Goal: Information Seeking & Learning: Find specific fact

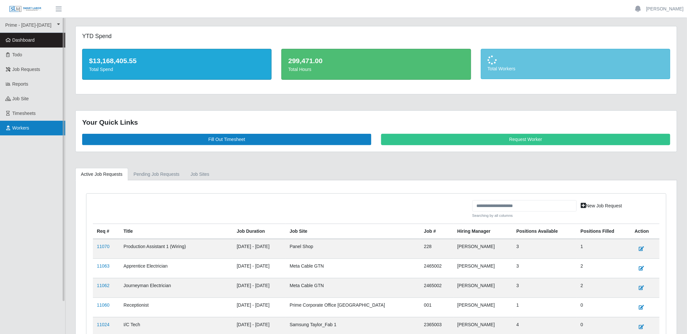
click at [28, 129] on span "Workers" at bounding box center [20, 127] width 17 height 5
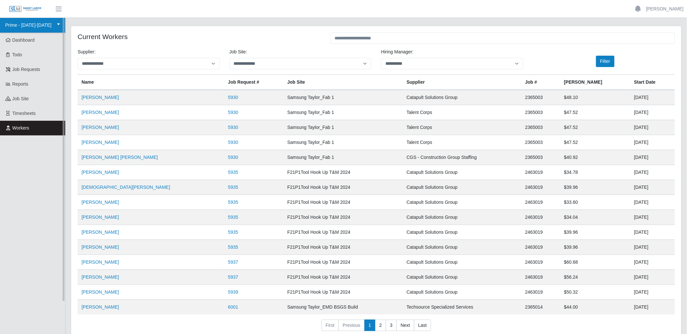
click at [46, 26] on link "Prime - [DATE]-[DATE]" at bounding box center [32, 25] width 65 height 15
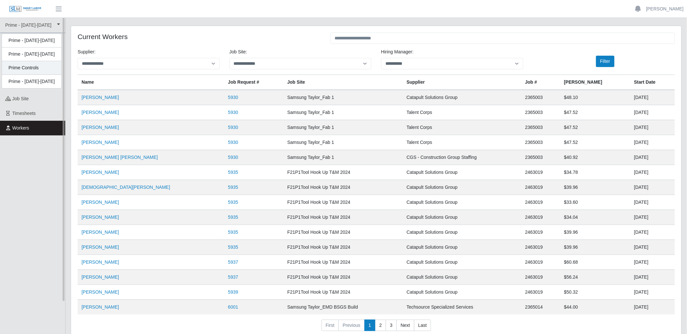
click at [40, 70] on div "Prime Controls" at bounding box center [31, 68] width 59 height 14
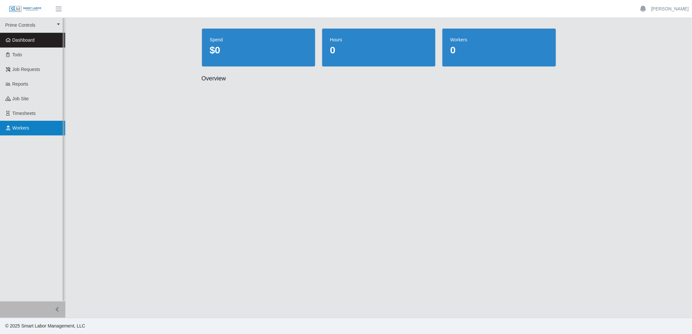
click at [25, 128] on span "Workers" at bounding box center [20, 127] width 17 height 5
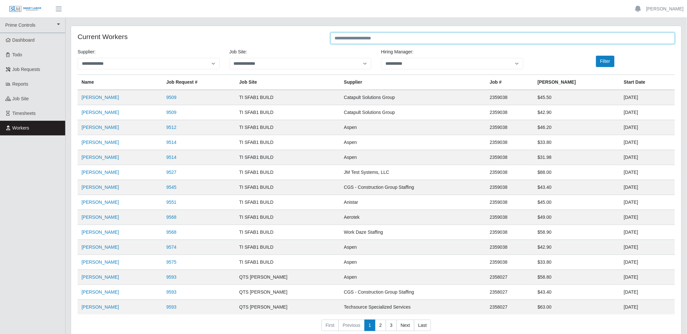
click at [353, 38] on input "text" at bounding box center [503, 38] width 344 height 11
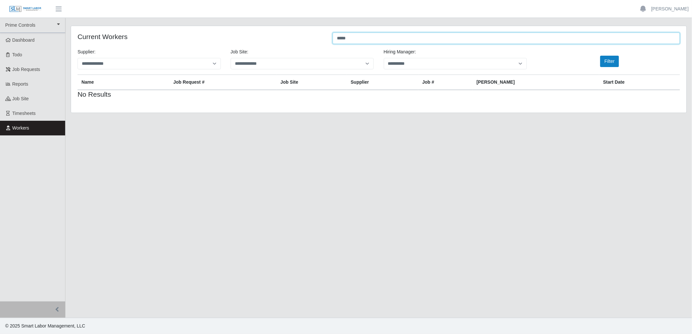
drag, startPoint x: 347, startPoint y: 37, endPoint x: 263, endPoint y: 47, distance: 85.1
click at [266, 48] on div "**********" at bounding box center [379, 69] width 616 height 87
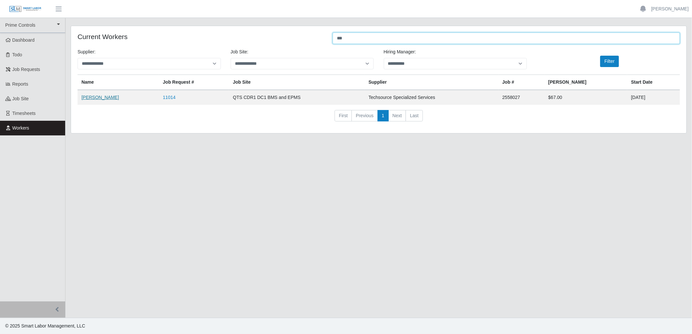
type input "***"
click at [112, 97] on link "[PERSON_NAME]" at bounding box center [99, 97] width 37 height 5
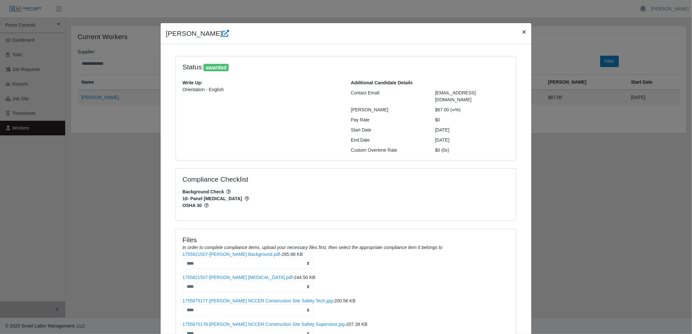
click at [523, 32] on span "×" at bounding box center [525, 31] width 4 height 7
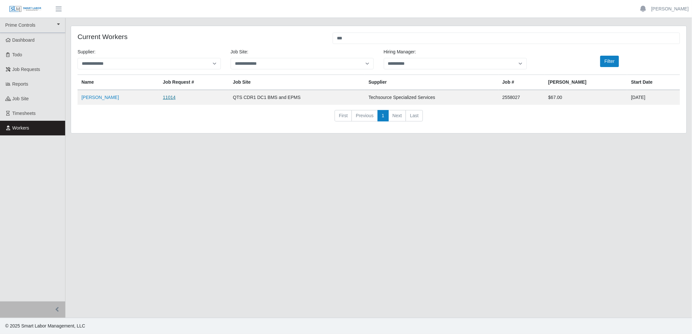
click at [173, 99] on link "11014" at bounding box center [169, 97] width 13 height 5
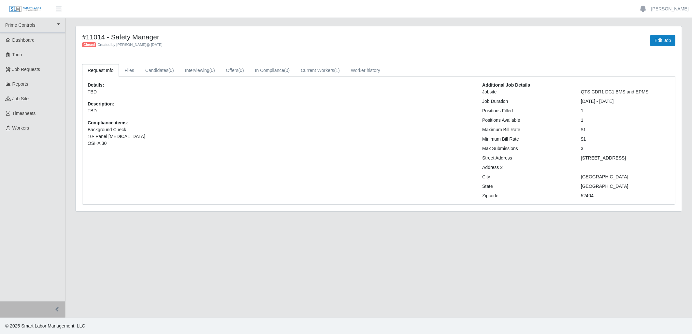
click at [387, 288] on main "#11014 - Safety Manager Closed Created by Trinidad Cruz @ 08/20/2025 Edit Job R…" at bounding box center [379, 168] width 627 height 300
click at [129, 72] on link "Files" at bounding box center [129, 70] width 21 height 13
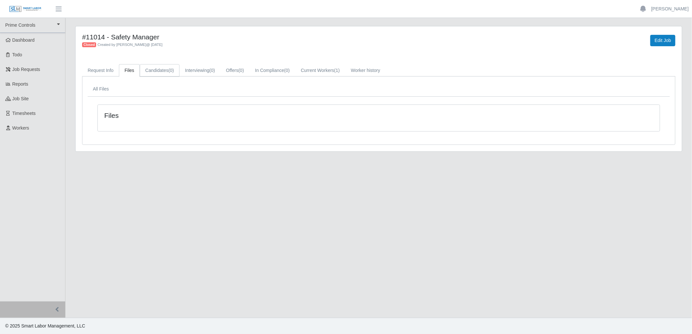
click at [154, 74] on link "Candidates (0)" at bounding box center [160, 70] width 40 height 13
click at [203, 73] on link "Interviewing (0)" at bounding box center [200, 70] width 41 height 13
click at [101, 68] on link "Request Info" at bounding box center [100, 70] width 37 height 13
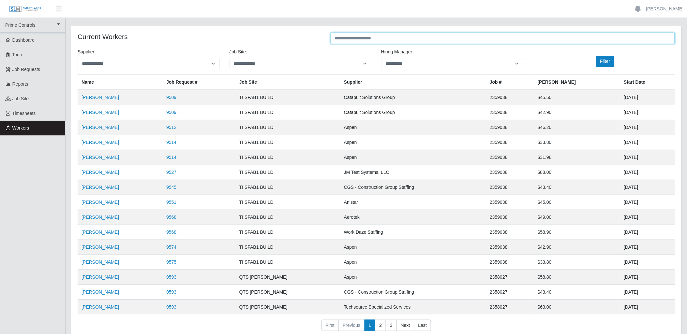
click at [384, 40] on input "text" at bounding box center [503, 38] width 344 height 11
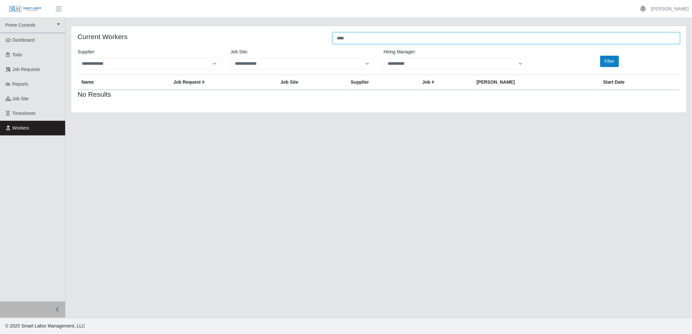
drag, startPoint x: 367, startPoint y: 36, endPoint x: 284, endPoint y: 37, distance: 82.5
click at [284, 37] on div "Current Workers ****" at bounding box center [379, 39] width 612 height 13
type input "*****"
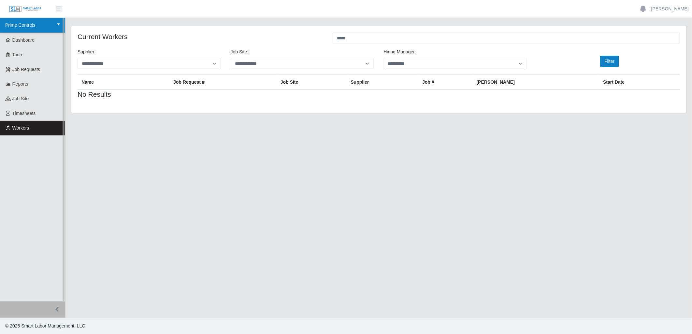
click at [20, 25] on link "Prime Controls" at bounding box center [32, 25] width 65 height 15
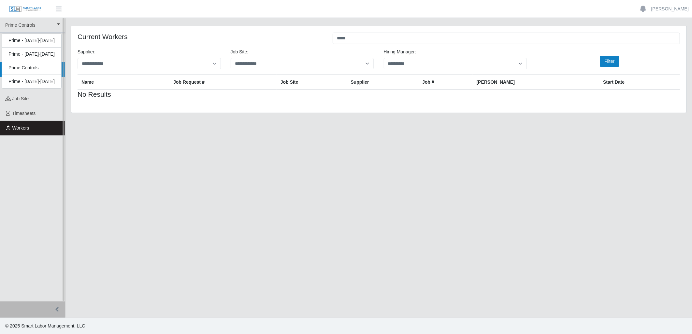
click at [21, 67] on div "Prime Controls" at bounding box center [31, 68] width 59 height 14
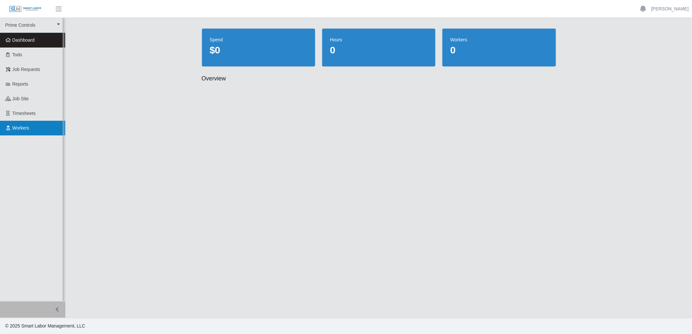
click at [25, 131] on link "Workers" at bounding box center [32, 128] width 65 height 15
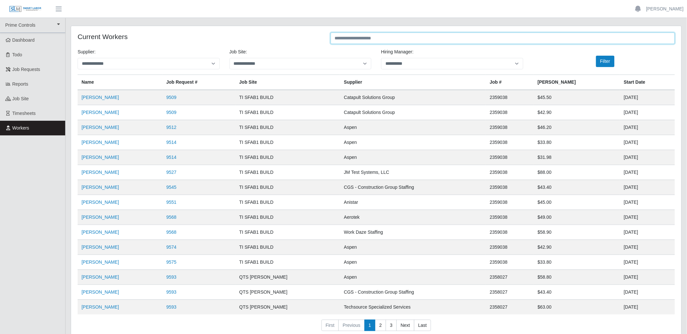
click at [378, 39] on input "text" at bounding box center [503, 38] width 344 height 11
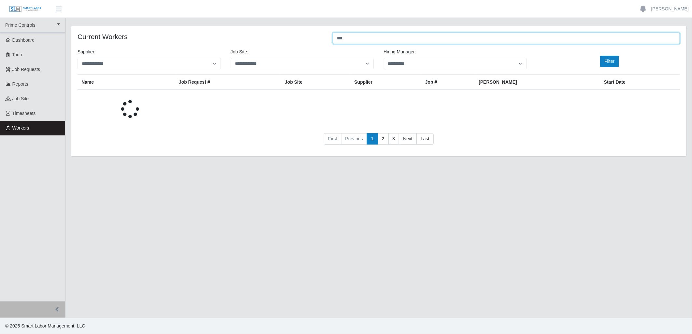
type input "***"
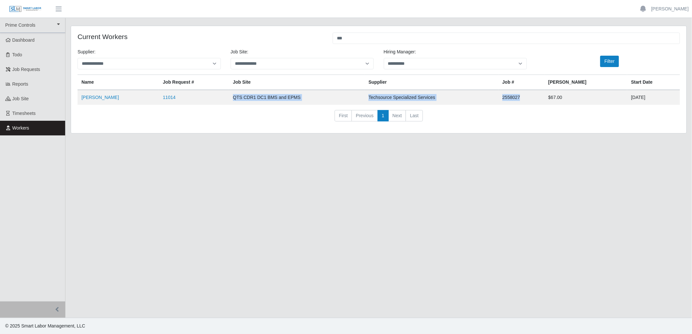
drag, startPoint x: 541, startPoint y: 97, endPoint x: 234, endPoint y: 98, distance: 307.1
click at [234, 98] on tr "[PERSON_NAME] 11014 QTS CDR1 DC1 BMS and EPMS Techsource Specialized Services 2…" at bounding box center [379, 97] width 603 height 15
drag, startPoint x: 234, startPoint y: 98, endPoint x: 252, endPoint y: 96, distance: 18.4
copy tr "QTS CDR1 DC1 BMS and EPMS Techsource Specialized Services 2558027"
drag, startPoint x: 355, startPoint y: 221, endPoint x: 299, endPoint y: 318, distance: 111.8
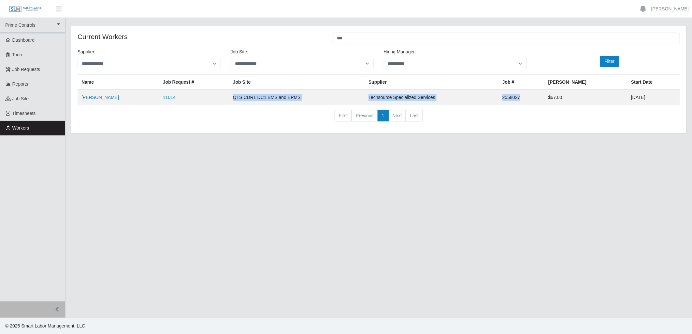
click at [355, 221] on main "**********" at bounding box center [379, 168] width 627 height 300
click at [111, 98] on link "[PERSON_NAME]" at bounding box center [99, 97] width 37 height 5
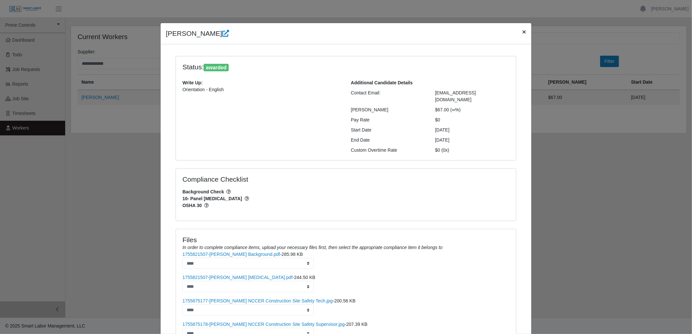
click at [523, 33] on span "×" at bounding box center [525, 31] width 4 height 7
